Goal: Task Accomplishment & Management: Use online tool/utility

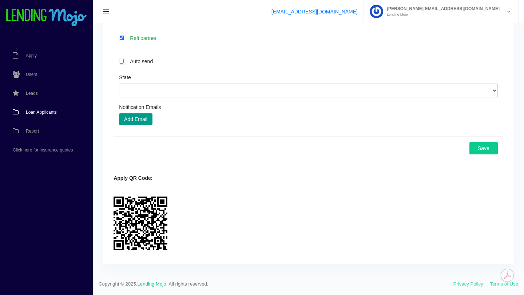
click at [39, 112] on span "Loan Applicants" at bounding box center [41, 112] width 31 height 4
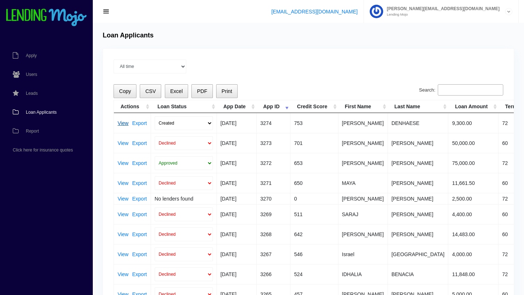
click at [123, 124] on link "View" at bounding box center [123, 123] width 11 height 5
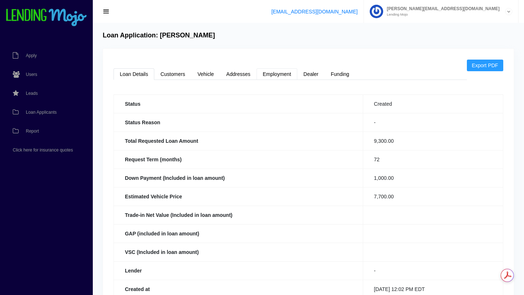
click at [276, 75] on link "Employment" at bounding box center [277, 74] width 41 height 12
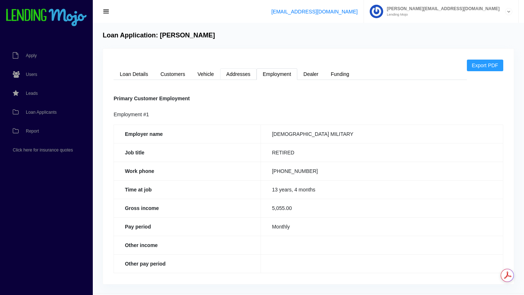
click at [239, 76] on link "Addresses" at bounding box center [238, 74] width 36 height 12
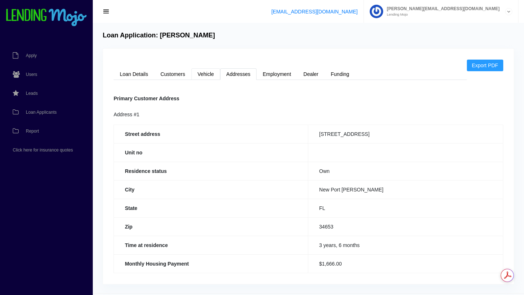
click at [205, 75] on link "Vehicle" at bounding box center [205, 74] width 29 height 12
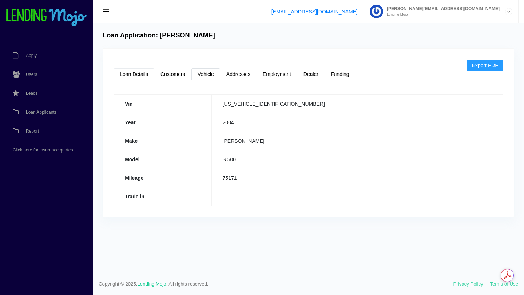
click at [136, 75] on link "Loan Details" at bounding box center [134, 74] width 41 height 12
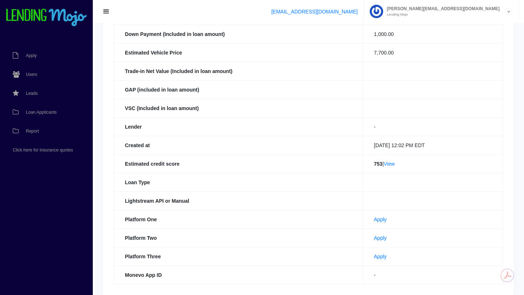
scroll to position [145, 0]
click at [386, 164] on link "View" at bounding box center [389, 163] width 11 height 6
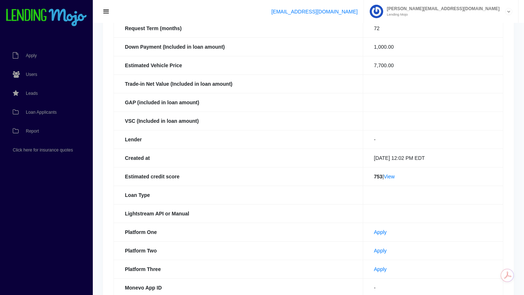
scroll to position [0, 0]
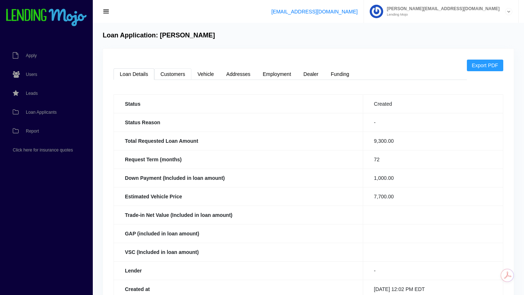
click at [172, 74] on link "Customers" at bounding box center [172, 74] width 37 height 12
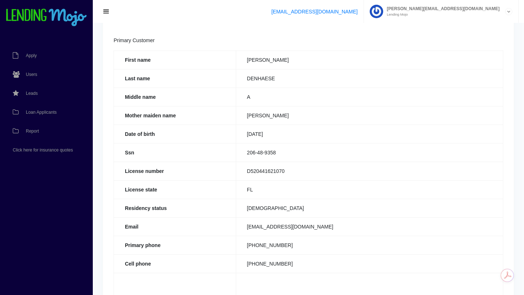
scroll to position [60, 0]
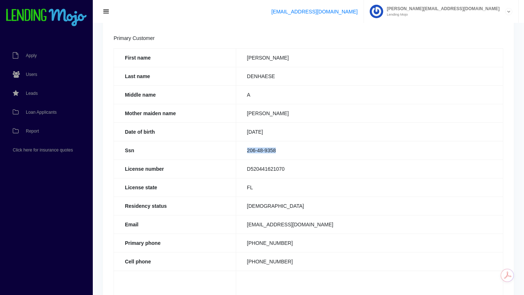
drag, startPoint x: 279, startPoint y: 149, endPoint x: 243, endPoint y: 151, distance: 36.1
click at [243, 151] on td "206-48-9358" at bounding box center [369, 150] width 267 height 19
copy td "206-48-9358"
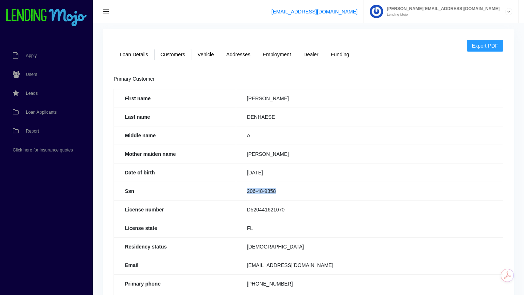
scroll to position [0, 0]
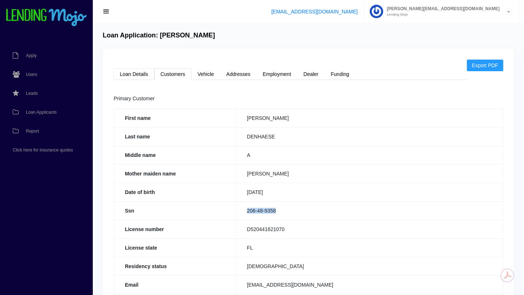
click at [134, 68] on link "Loan Details" at bounding box center [134, 74] width 41 height 12
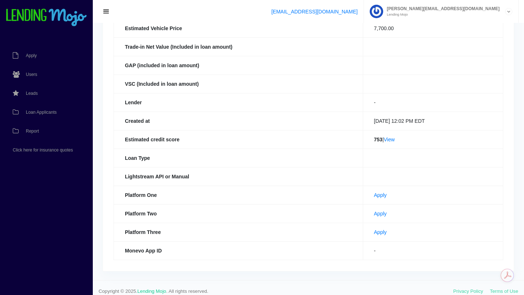
scroll to position [175, 0]
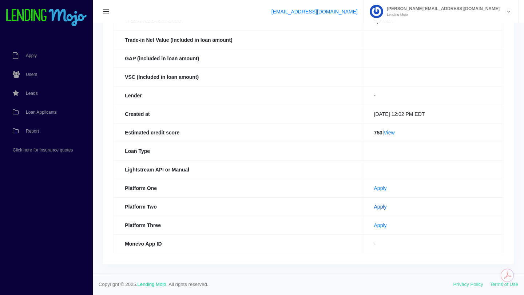
click at [374, 207] on link "Apply" at bounding box center [380, 207] width 13 height 6
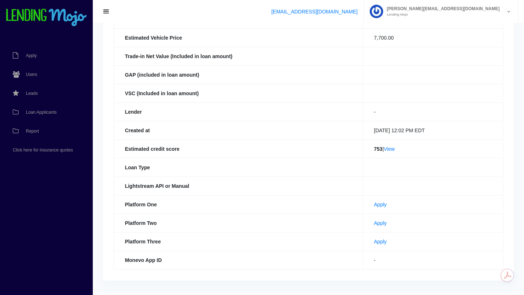
scroll to position [0, 0]
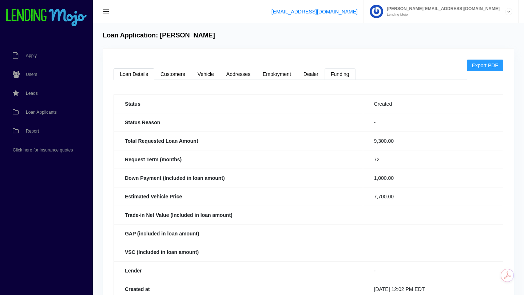
click at [341, 76] on link "Funding" at bounding box center [340, 74] width 31 height 12
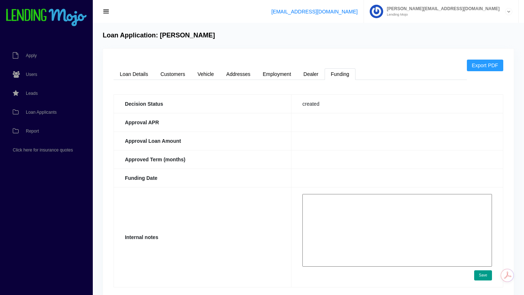
click at [339, 203] on textarea at bounding box center [397, 230] width 190 height 73
paste textarea "https://app.monevo.us/result/630dfdfa421908be0d5ed7331457108d"
type textarea "https://app.monevo.us/result/630dfdfa421908be0d5ed7331457108d"
click at [483, 275] on button "Save" at bounding box center [483, 276] width 18 height 10
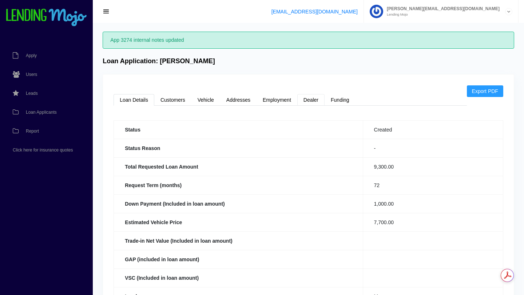
click at [310, 99] on link "Dealer" at bounding box center [310, 100] width 27 height 12
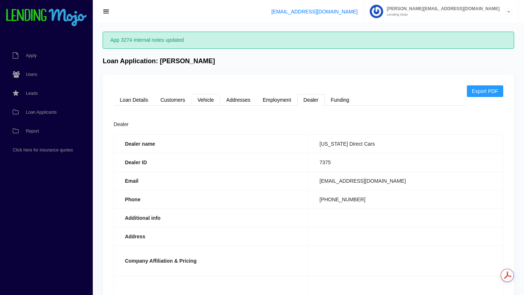
click at [207, 103] on link "Vehicle" at bounding box center [205, 100] width 29 height 12
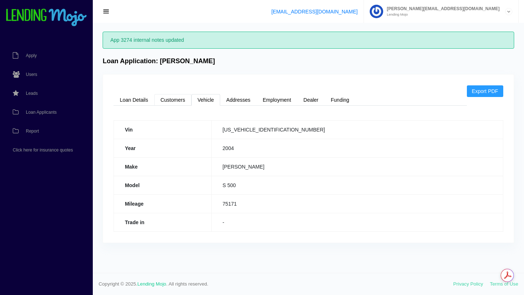
click at [174, 100] on link "Customers" at bounding box center [172, 100] width 37 height 12
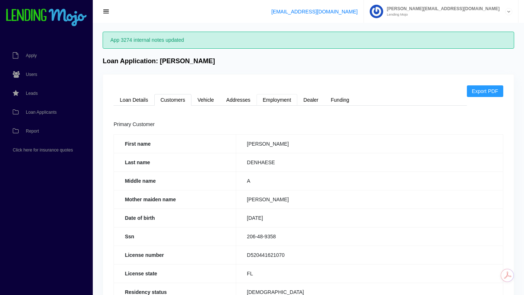
click at [279, 101] on link "Employment" at bounding box center [277, 100] width 41 height 12
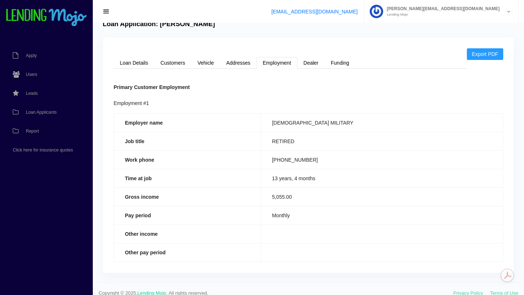
scroll to position [46, 0]
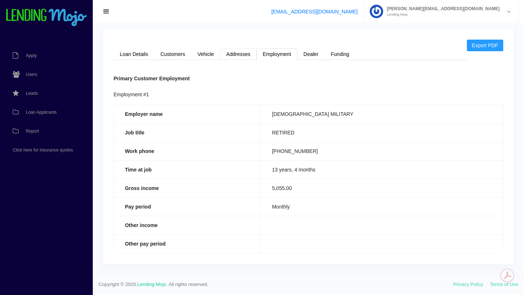
click at [246, 52] on link "Addresses" at bounding box center [238, 54] width 36 height 12
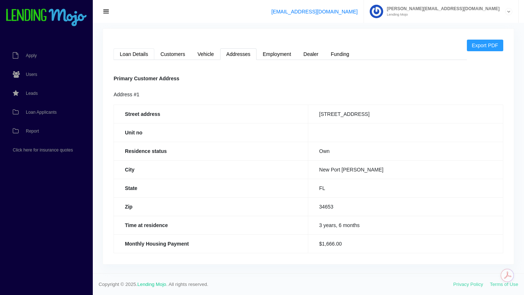
click at [133, 58] on link "Loan Details" at bounding box center [134, 54] width 41 height 12
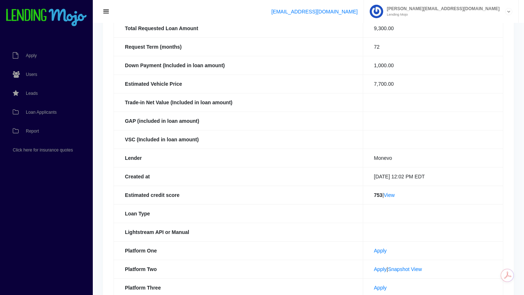
scroll to position [146, 0]
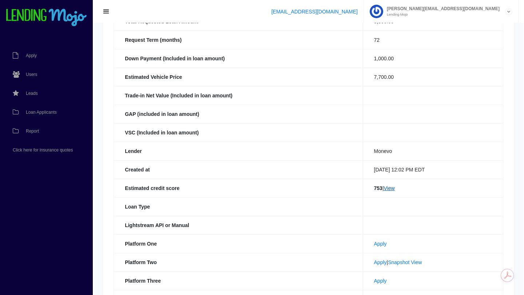
click at [386, 187] on link "View" at bounding box center [389, 189] width 11 height 6
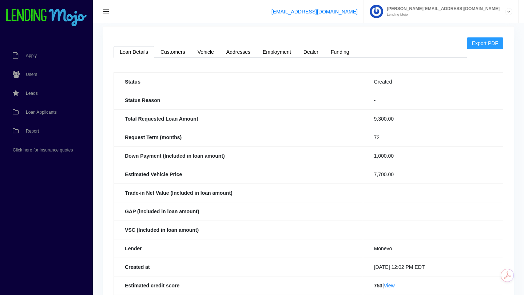
scroll to position [38, 0]
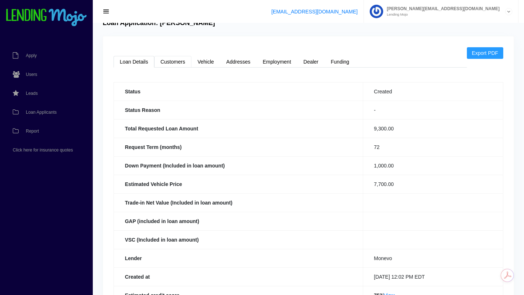
click at [174, 60] on link "Customers" at bounding box center [172, 62] width 37 height 12
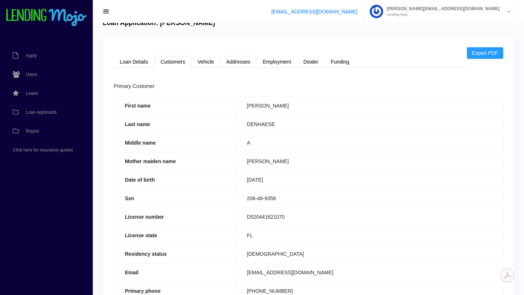
click at [241, 61] on link "Addresses" at bounding box center [238, 62] width 36 height 12
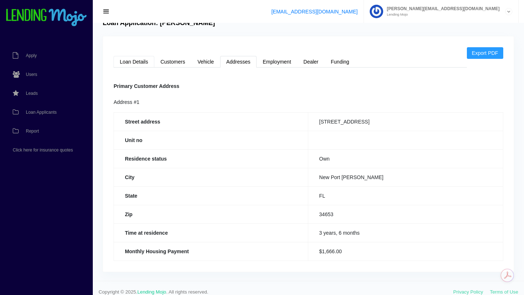
click at [129, 60] on link "Loan Details" at bounding box center [134, 62] width 41 height 12
